Goal: Transaction & Acquisition: Purchase product/service

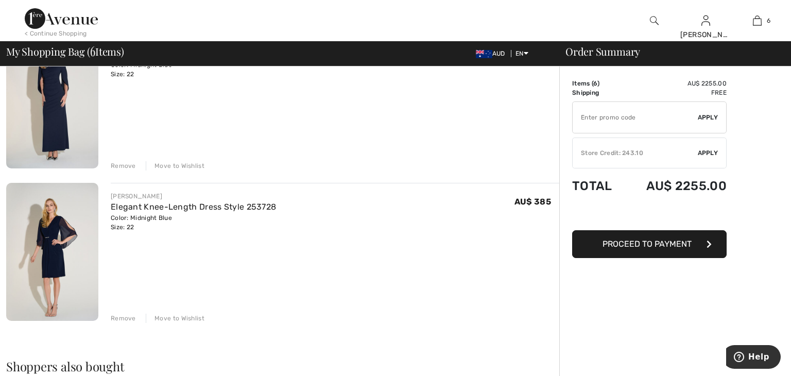
scroll to position [732, 0]
click at [263, 206] on link "Elegant Knee-Length Dress Style 253728" at bounding box center [193, 207] width 165 height 10
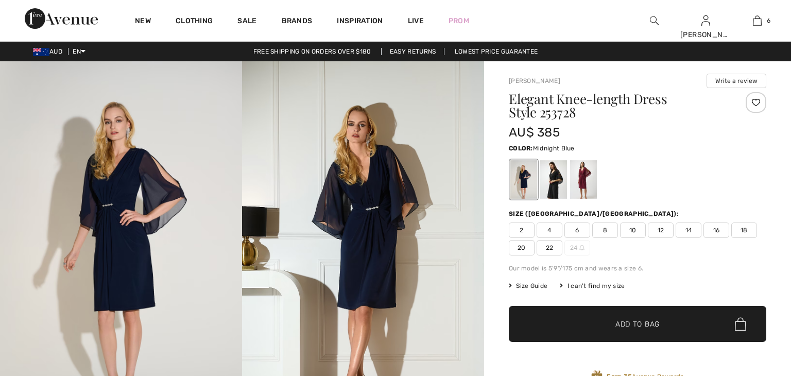
click at [158, 202] on img at bounding box center [121, 242] width 242 height 363
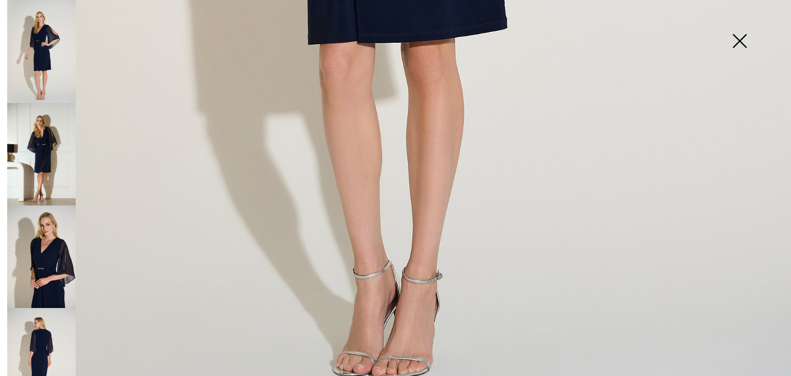
scroll to position [811, 0]
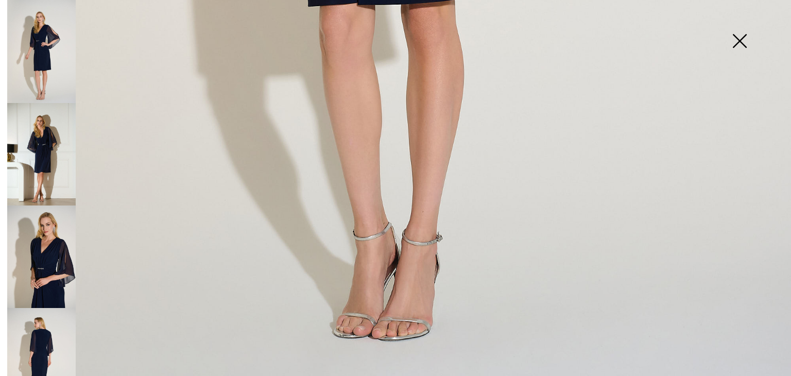
click at [53, 150] on img at bounding box center [41, 154] width 69 height 103
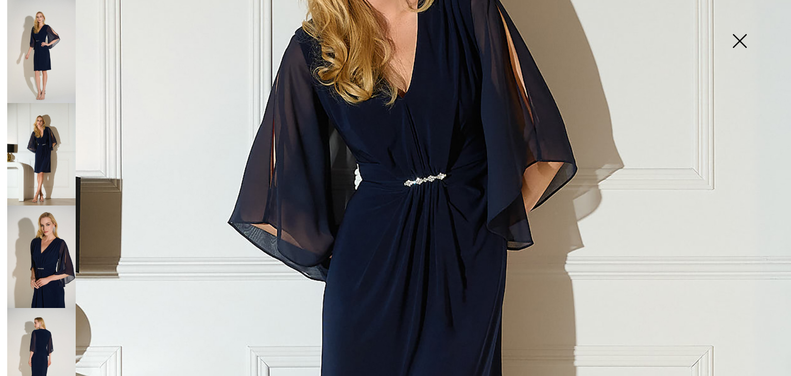
scroll to position [299, 0]
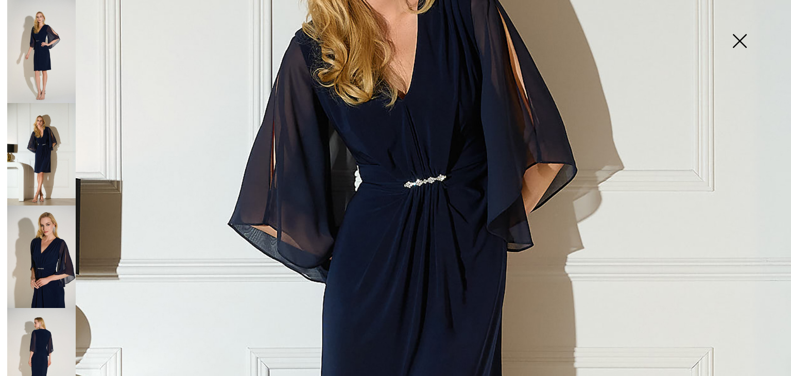
click at [62, 256] on img at bounding box center [41, 257] width 69 height 103
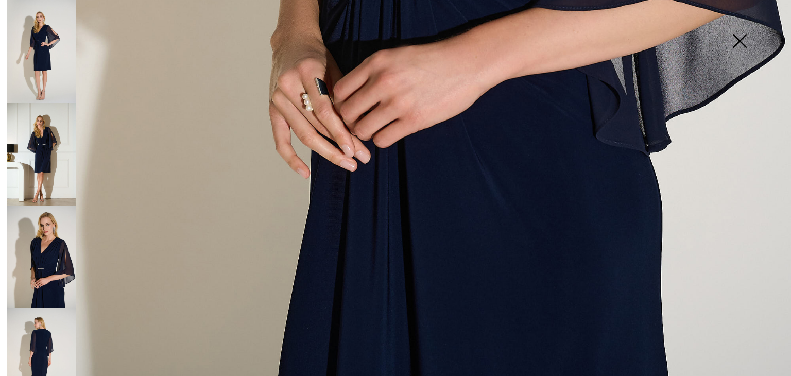
scroll to position [811, 0]
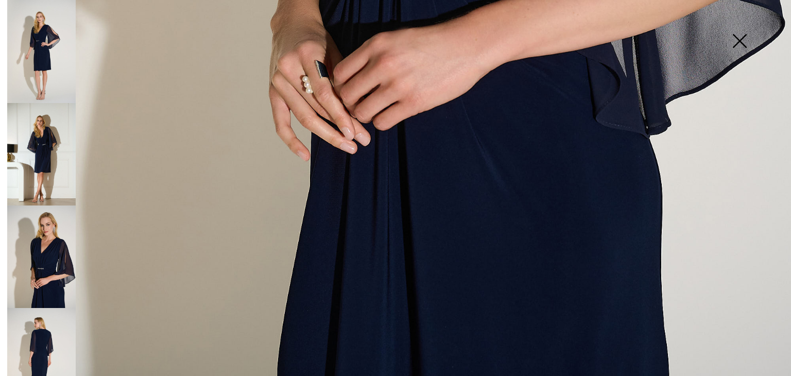
click at [55, 322] on img at bounding box center [41, 359] width 69 height 103
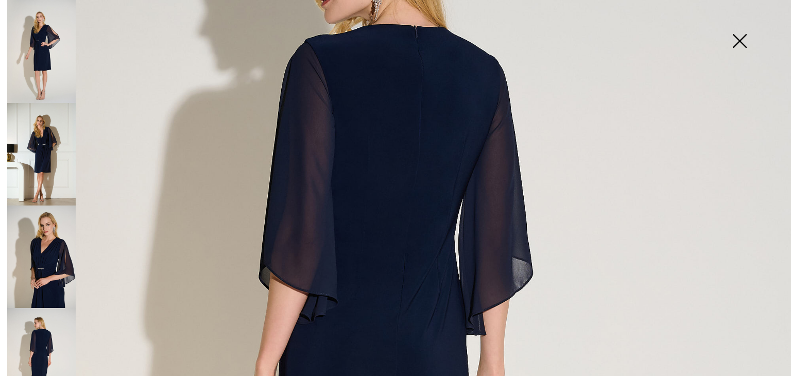
scroll to position [216, 0]
click at [741, 39] on img at bounding box center [740, 41] width 52 height 53
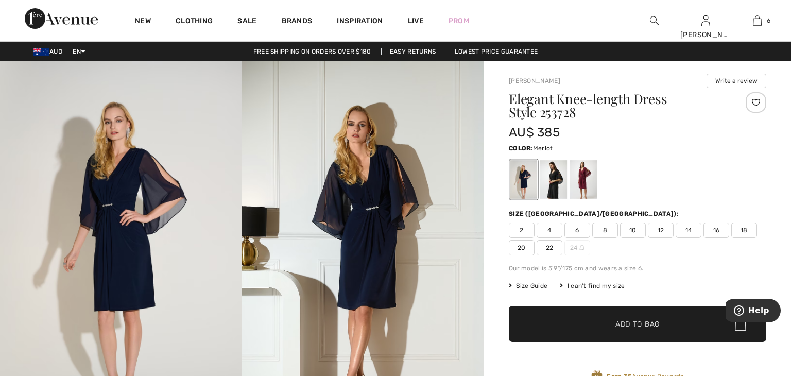
click at [587, 179] on div at bounding box center [583, 179] width 27 height 39
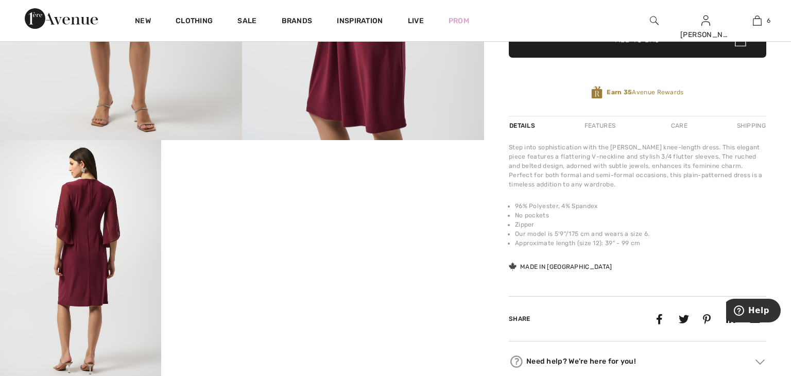
scroll to position [286, 0]
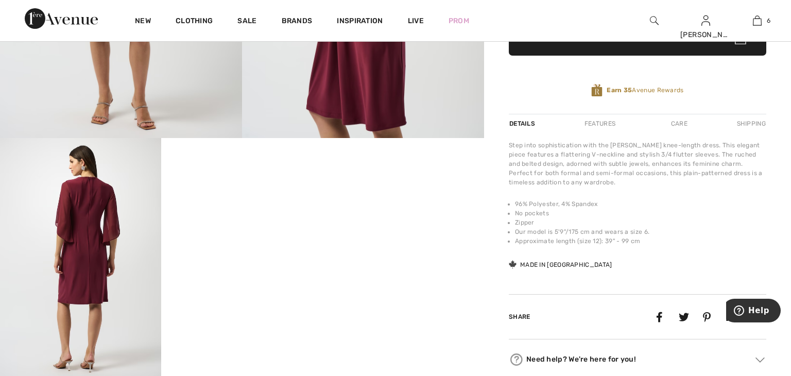
click at [88, 264] on img at bounding box center [80, 259] width 161 height 242
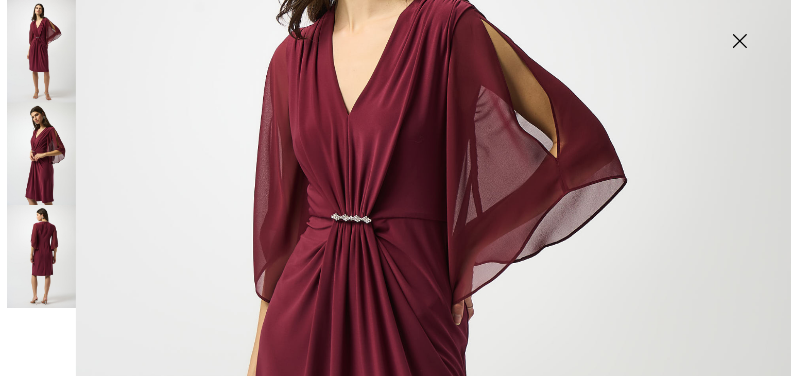
click at [88, 264] on img at bounding box center [395, 377] width 791 height 1186
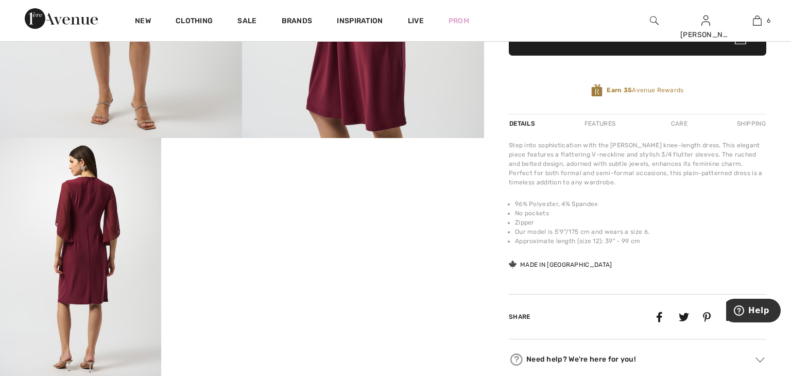
click at [73, 266] on img at bounding box center [80, 259] width 161 height 242
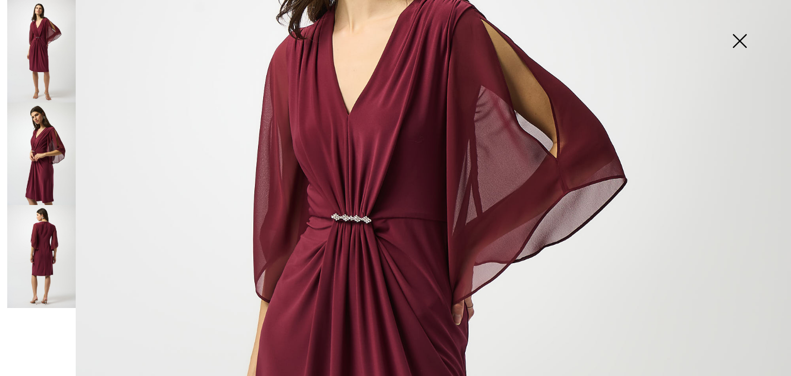
click at [62, 190] on img at bounding box center [41, 154] width 69 height 103
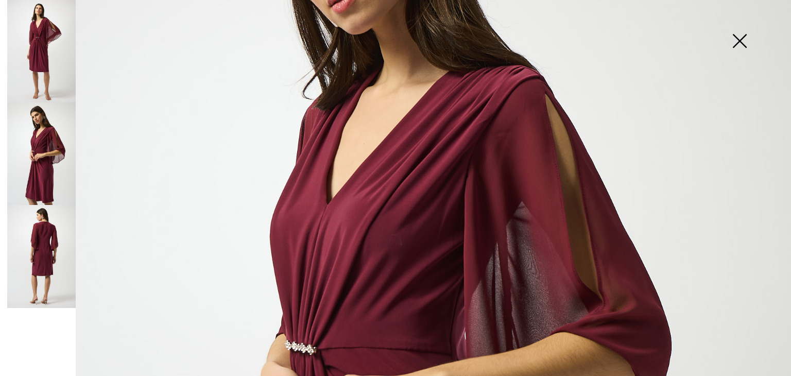
click at [39, 262] on img at bounding box center [41, 256] width 69 height 103
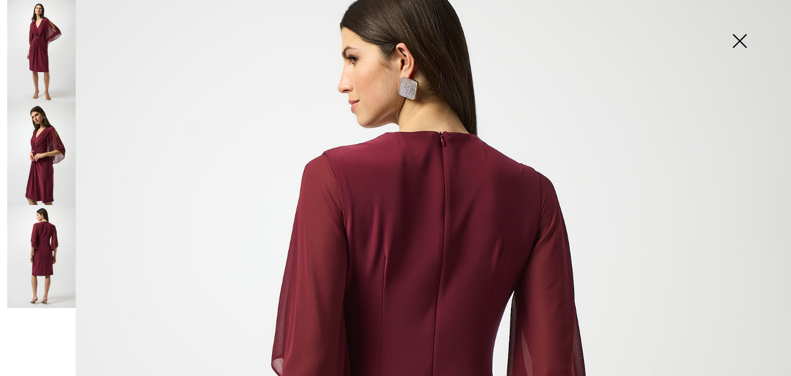
scroll to position [0, 0]
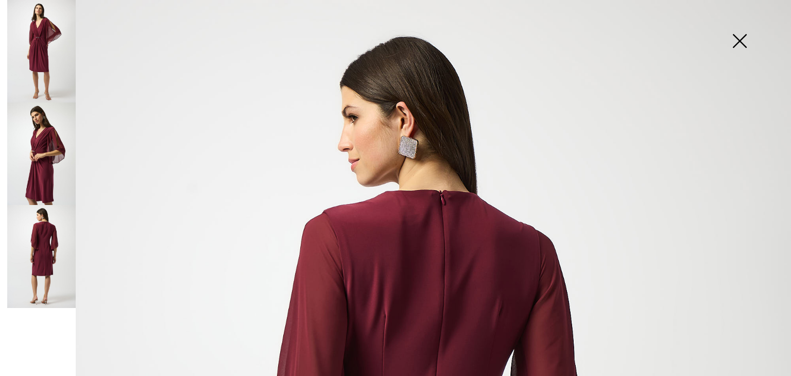
click at [742, 40] on img at bounding box center [740, 41] width 52 height 53
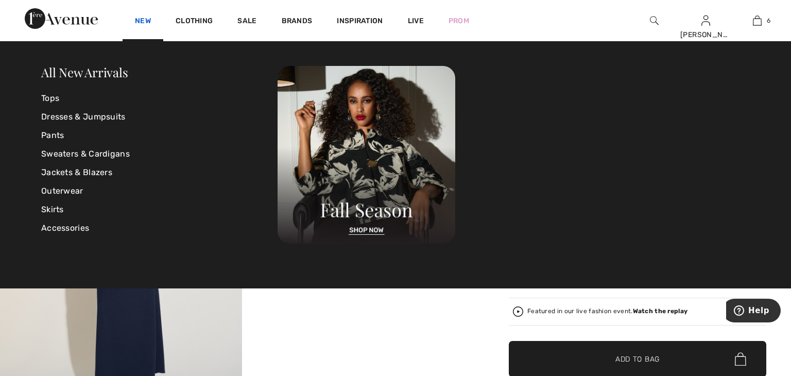
click at [142, 22] on link "New" at bounding box center [143, 21] width 16 height 11
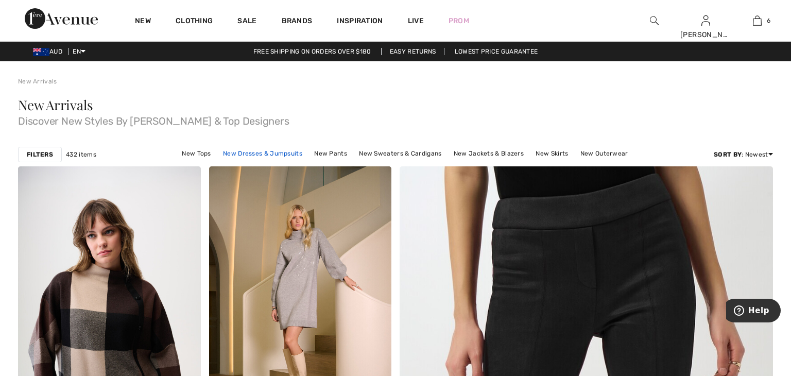
click at [251, 154] on link "New Dresses & Jumpsuits" at bounding box center [263, 153] width 90 height 13
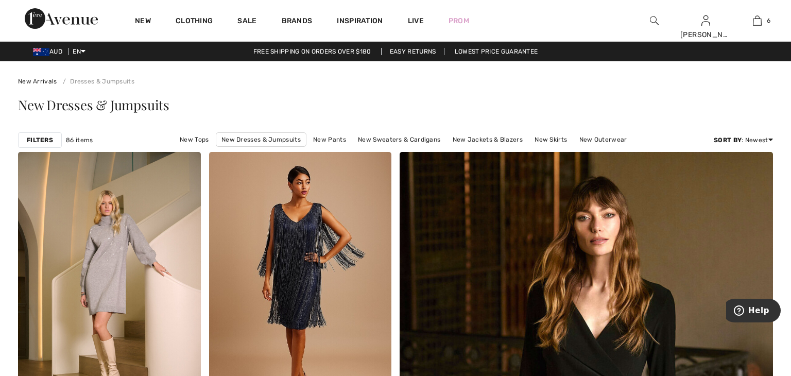
click at [47, 140] on strong "Filters" at bounding box center [40, 140] width 26 height 9
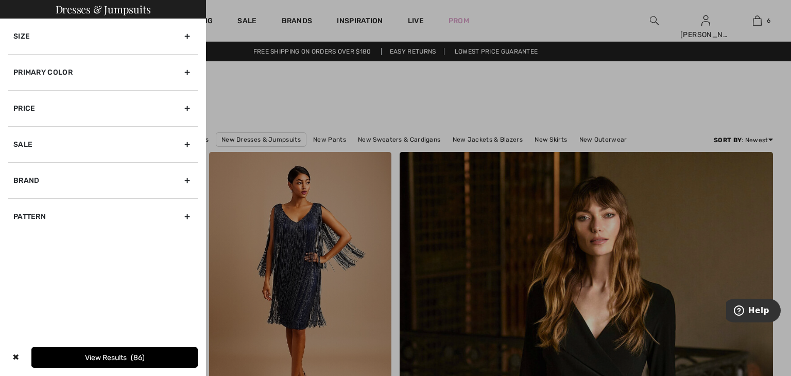
click at [94, 40] on div "Size" at bounding box center [103, 37] width 190 height 36
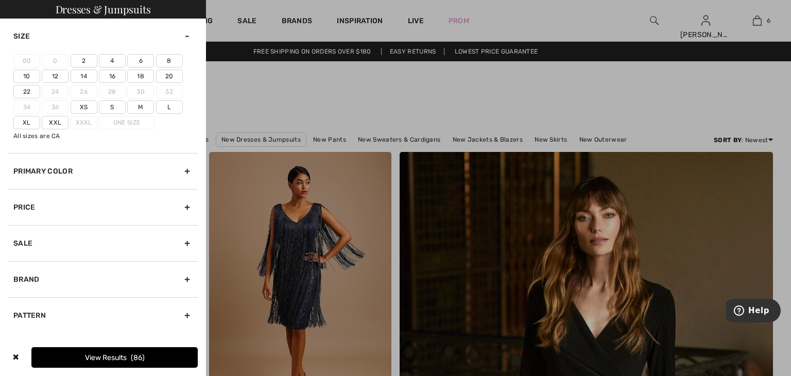
click at [27, 91] on label "22" at bounding box center [26, 91] width 27 height 13
click at [0, 0] on input"] "22" at bounding box center [0, 0] width 0 height 0
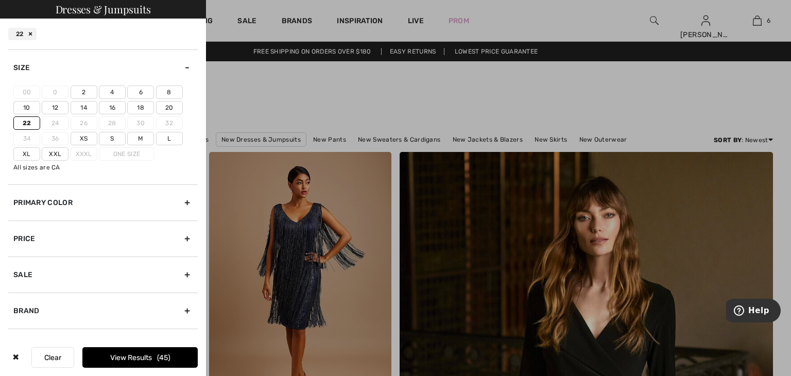
click at [164, 107] on label "20" at bounding box center [169, 107] width 27 height 13
click at [0, 0] on input"] "20" at bounding box center [0, 0] width 0 height 0
click at [142, 206] on div "Primary Color" at bounding box center [103, 202] width 190 height 36
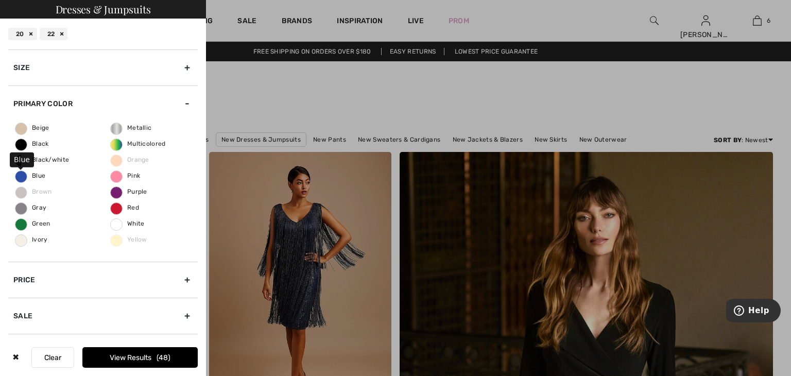
click at [22, 177] on span "Blue" at bounding box center [30, 175] width 30 height 7
click at [0, 0] on input "Blue" at bounding box center [0, 0] width 0 height 0
click at [127, 360] on button "View Results 11" at bounding box center [139, 357] width 115 height 21
